Goal: Contribute content: Add original content to the website for others to see

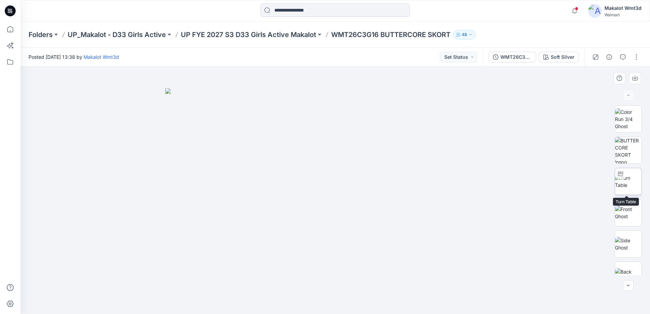
click at [636, 189] on img at bounding box center [628, 181] width 27 height 14
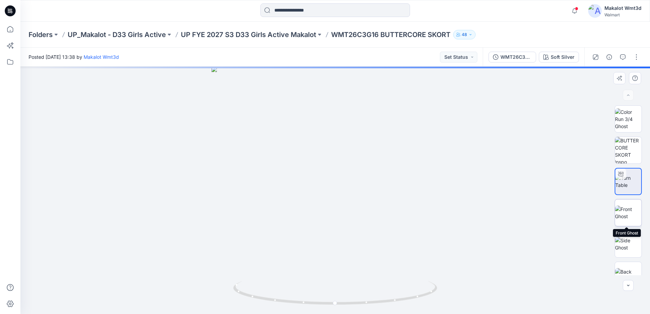
click at [620, 219] on img at bounding box center [628, 213] width 27 height 14
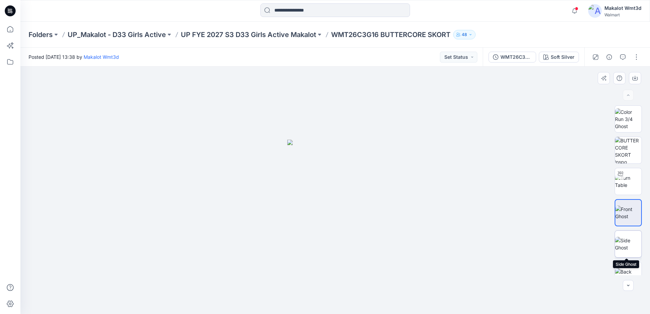
click at [619, 251] on img at bounding box center [628, 244] width 27 height 14
click at [628, 237] on img at bounding box center [628, 241] width 27 height 14
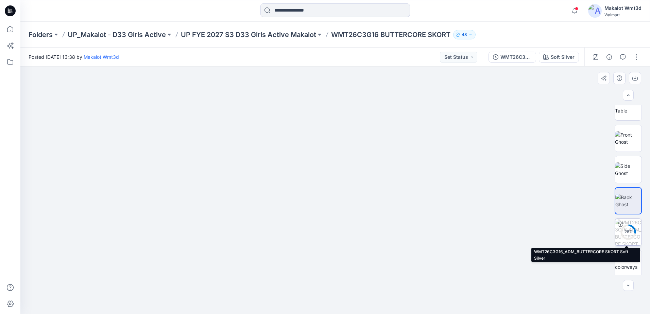
scroll to position [76, 0]
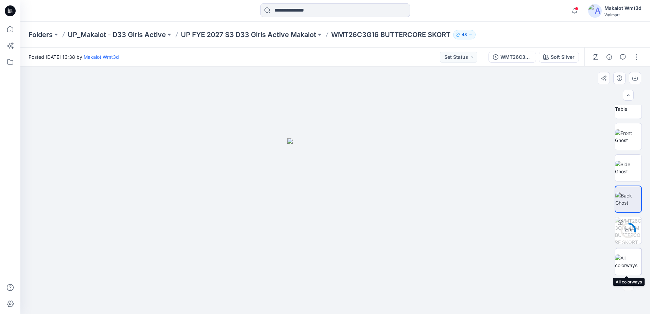
click at [620, 263] on img at bounding box center [628, 262] width 27 height 14
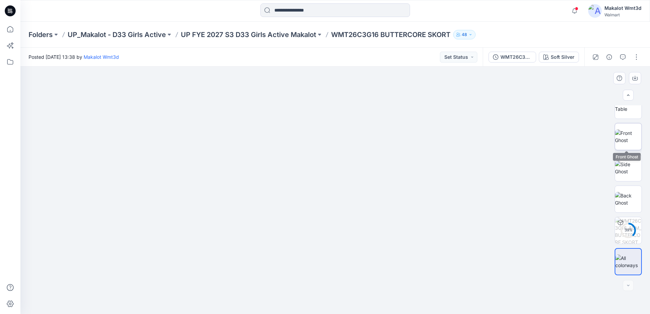
drag, startPoint x: 625, startPoint y: 137, endPoint x: 626, endPoint y: 129, distance: 9.0
click at [625, 137] on img at bounding box center [628, 137] width 27 height 14
click at [628, 113] on img at bounding box center [628, 105] width 27 height 14
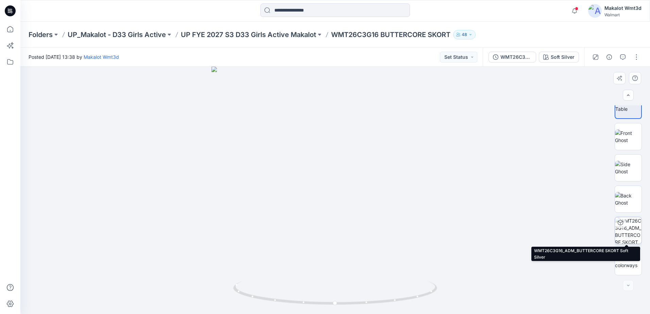
click at [628, 230] on img at bounding box center [628, 230] width 27 height 27
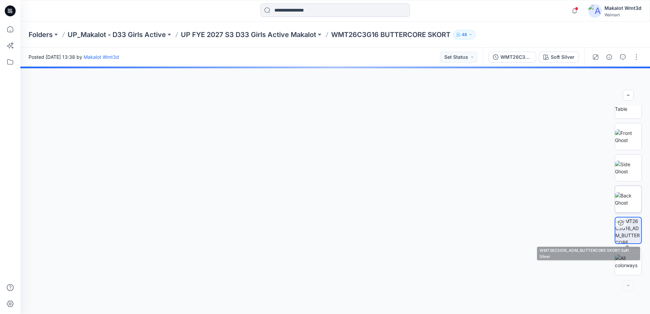
click at [631, 198] on img at bounding box center [628, 199] width 27 height 14
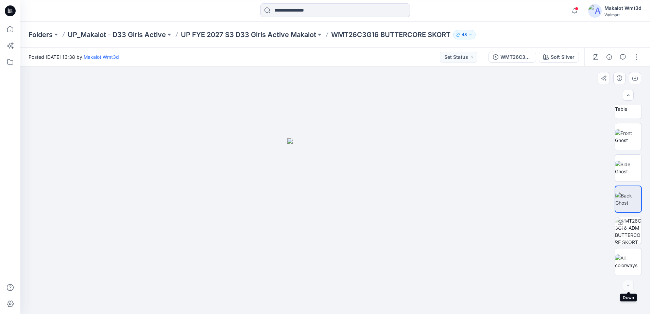
click at [631, 289] on div at bounding box center [628, 285] width 11 height 11
click at [630, 285] on div at bounding box center [628, 285] width 11 height 11
drag, startPoint x: 332, startPoint y: 195, endPoint x: 332, endPoint y: 167, distance: 27.2
click at [332, 167] on img at bounding box center [335, 226] width 96 height 176
click at [636, 58] on button "button" at bounding box center [636, 57] width 11 height 11
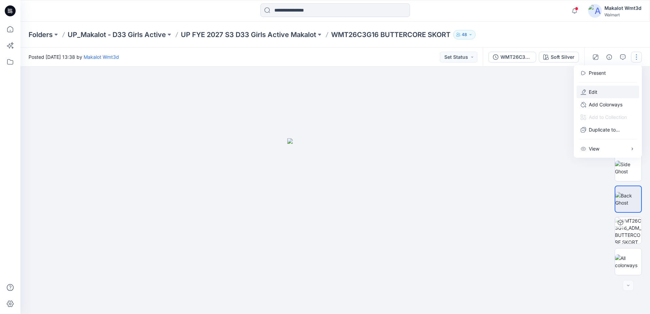
click at [593, 90] on p "Edit" at bounding box center [593, 91] width 9 height 7
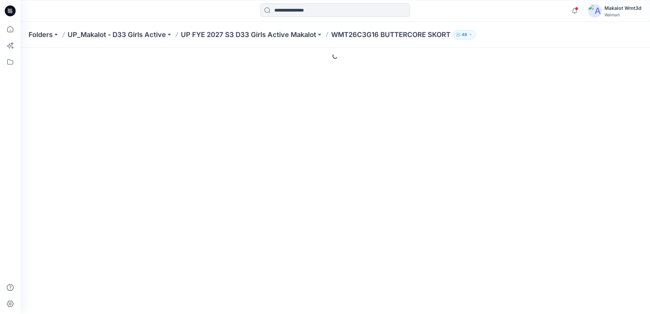
click at [478, 202] on form "General Name Description Status Label Set Status Set Status *Revision Requested…" at bounding box center [369, 260] width 540 height 317
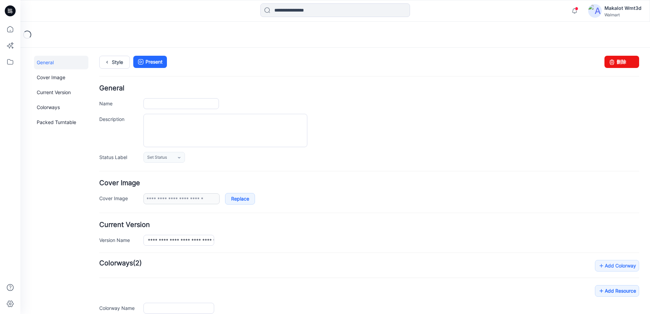
type input "**********"
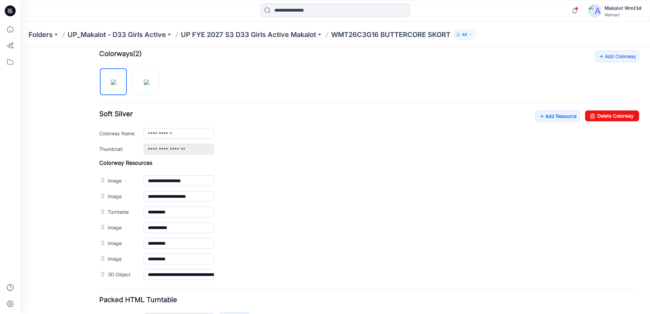
scroll to position [120, 0]
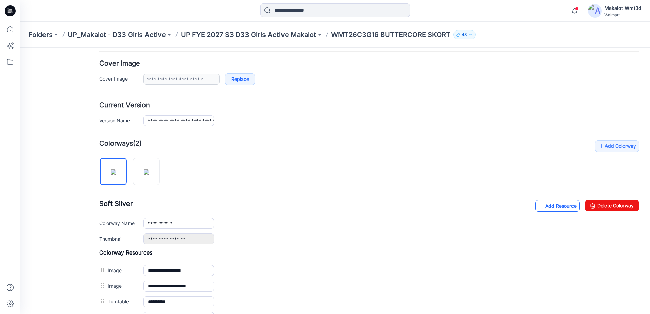
click at [552, 204] on link "Add Resource" at bounding box center [558, 206] width 44 height 12
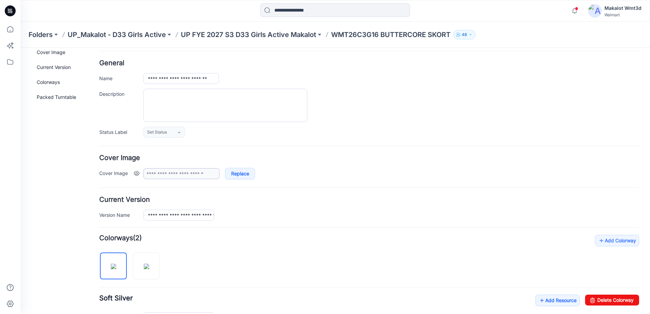
scroll to position [0, 0]
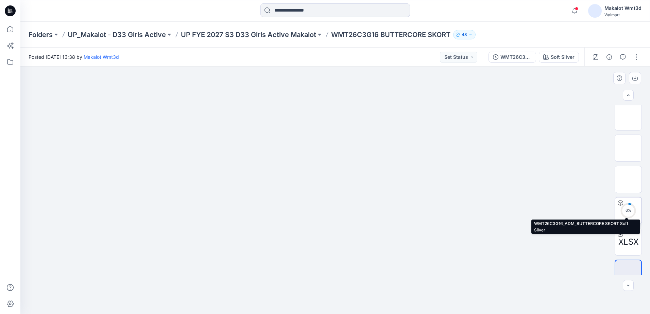
scroll to position [107, 0]
